Goal: Information Seeking & Learning: Learn about a topic

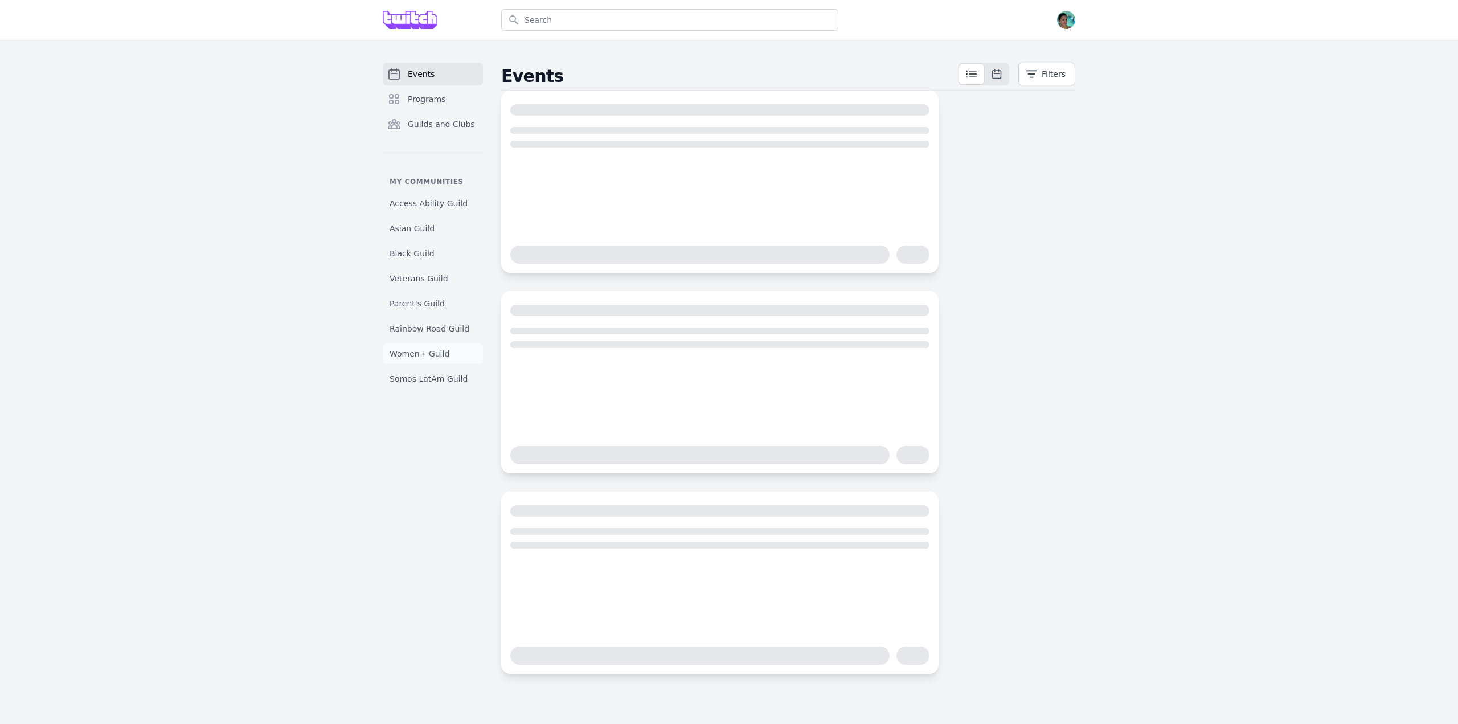
click at [441, 357] on span "Women+ Guild" at bounding box center [419, 353] width 60 height 11
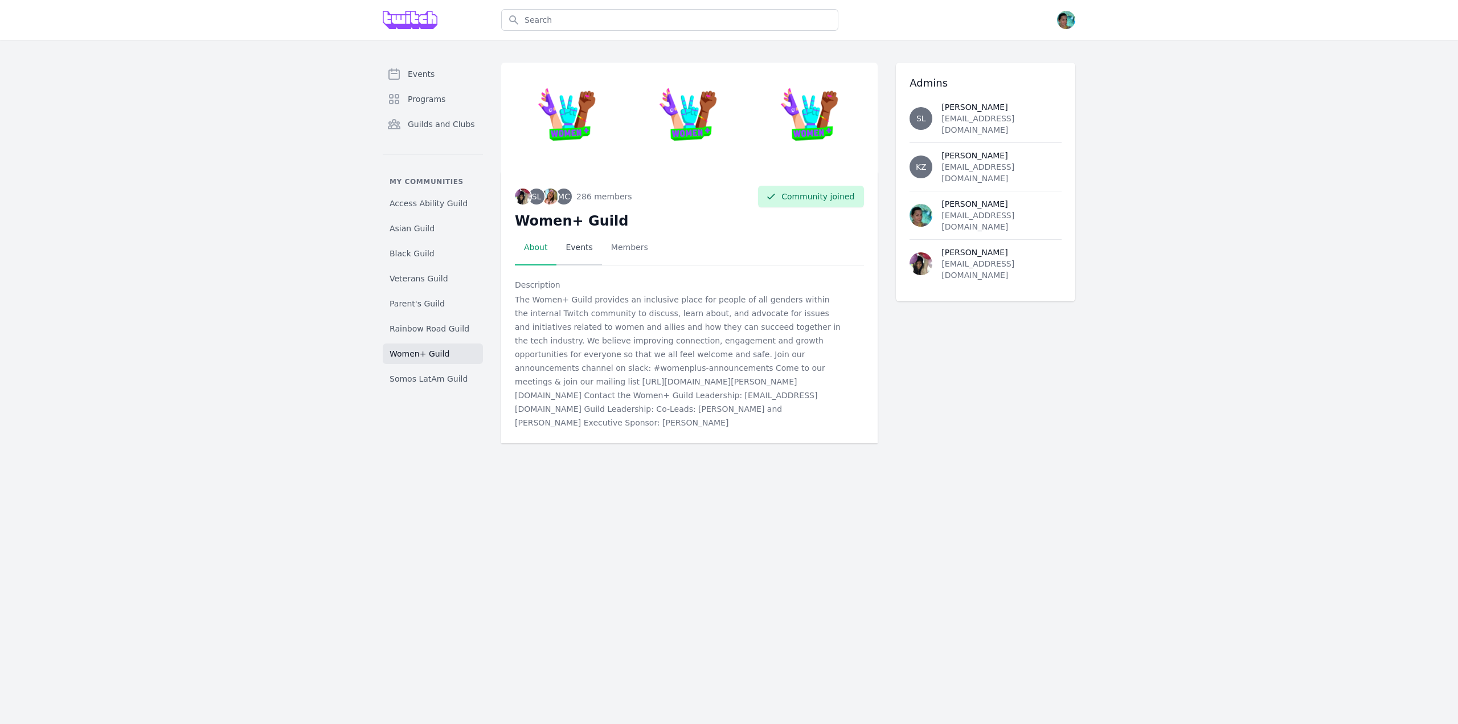
click at [578, 251] on link "Events" at bounding box center [578, 247] width 45 height 35
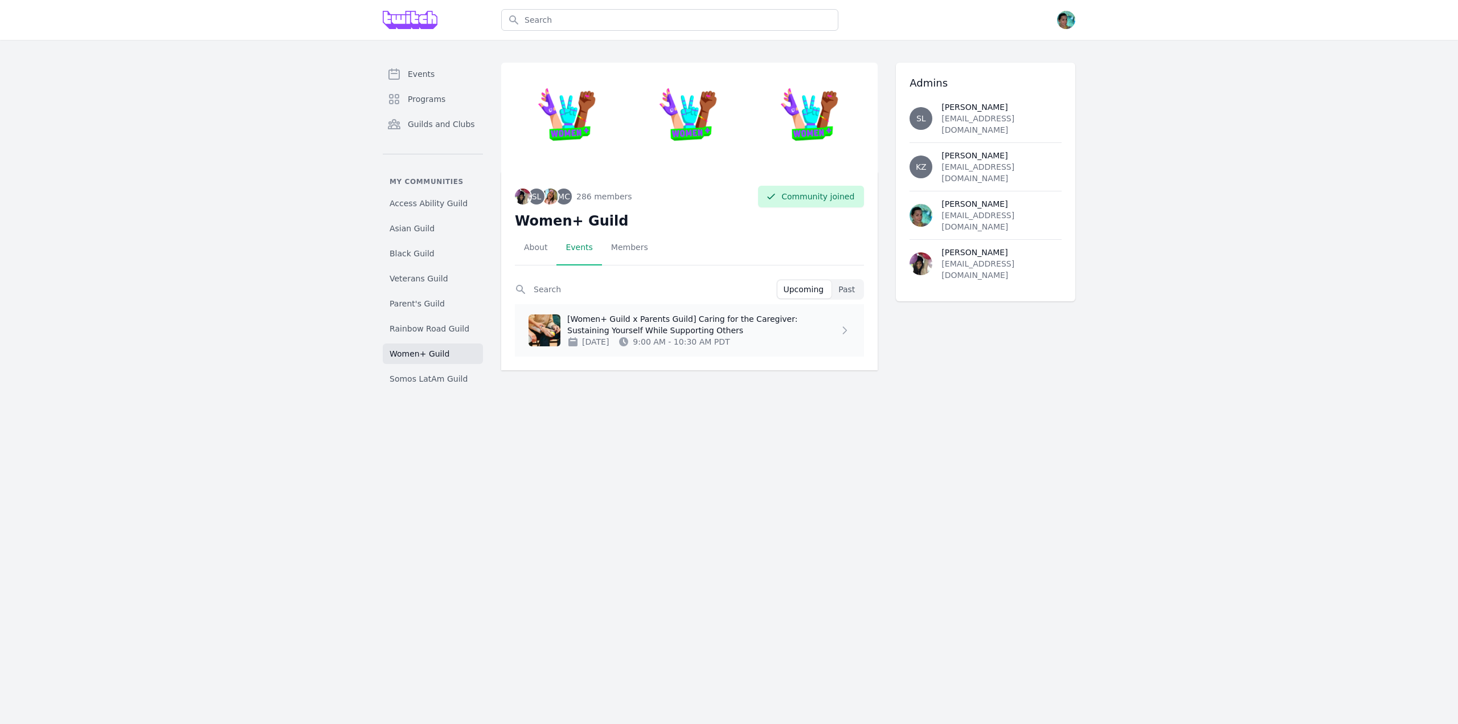
click at [705, 329] on p "[Women+ Guild x Parents Guild] Caring for the Caregiver: Sustaining Yourself Wh…" at bounding box center [703, 324] width 272 height 23
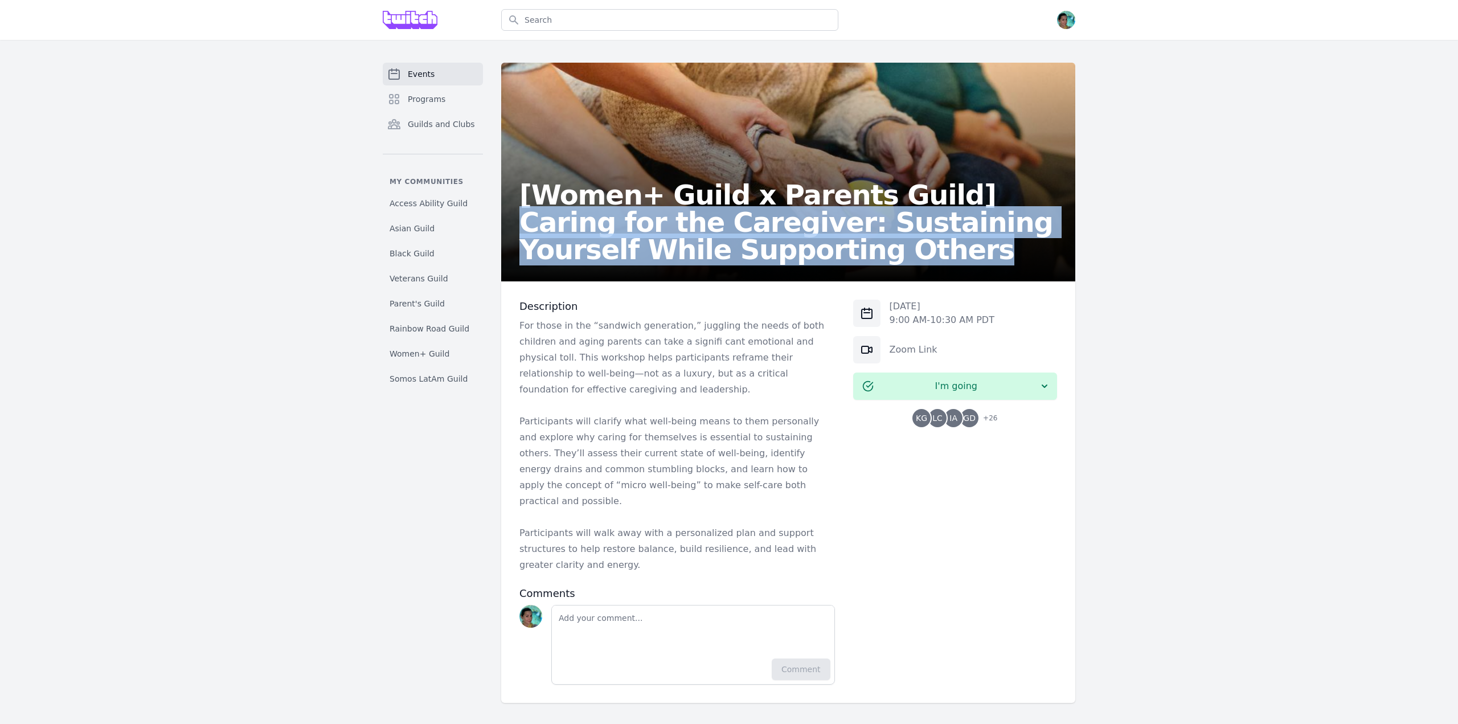
drag, startPoint x: 750, startPoint y: 258, endPoint x: 925, endPoint y: 207, distance: 182.2
click at [925, 207] on h2 "[Women+ Guild x Parents Guild] Caring for the Caregiver: Sustaining Yourself Wh…" at bounding box center [787, 222] width 537 height 82
copy h2 "Caring for the Caregiver: Sustaining Yourself While Supporting Others"
